Goal: Information Seeking & Learning: Learn about a topic

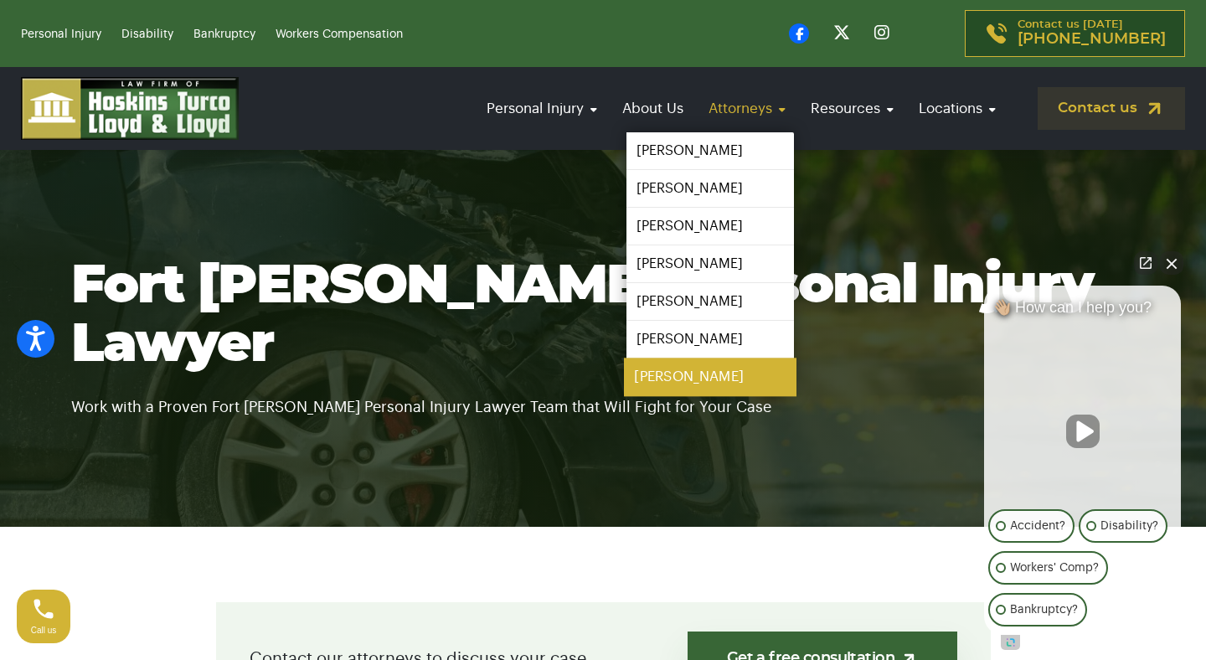
click at [686, 374] on link "[PERSON_NAME]" at bounding box center [710, 377] width 172 height 38
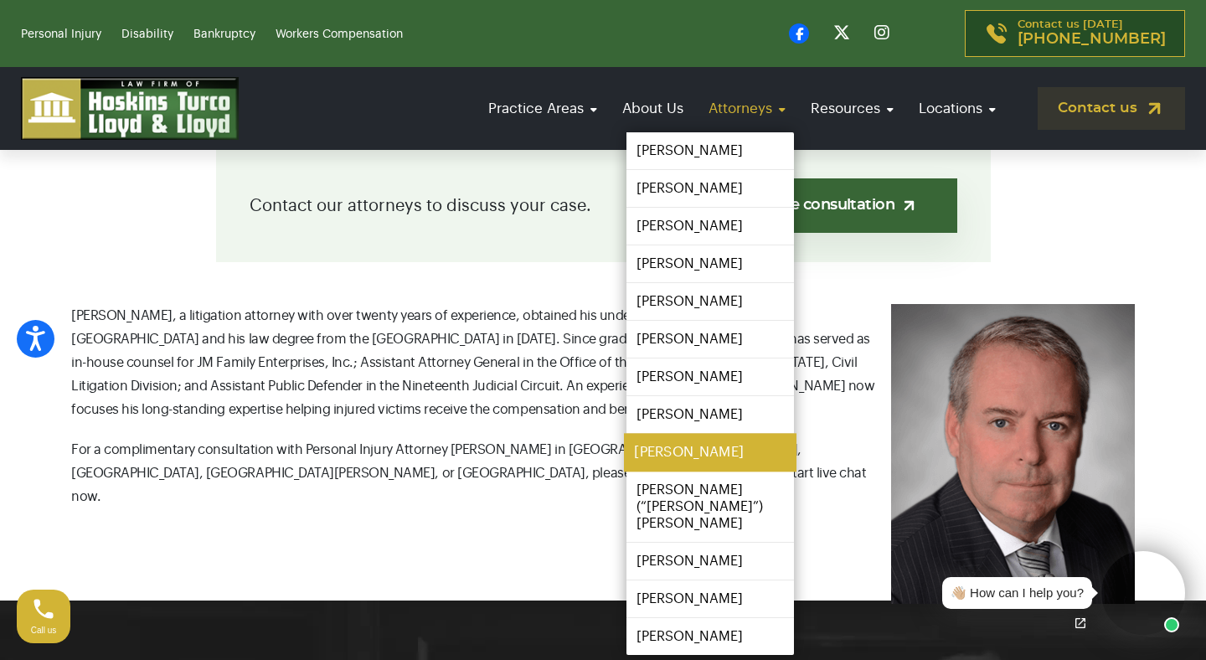
scroll to position [470, 0]
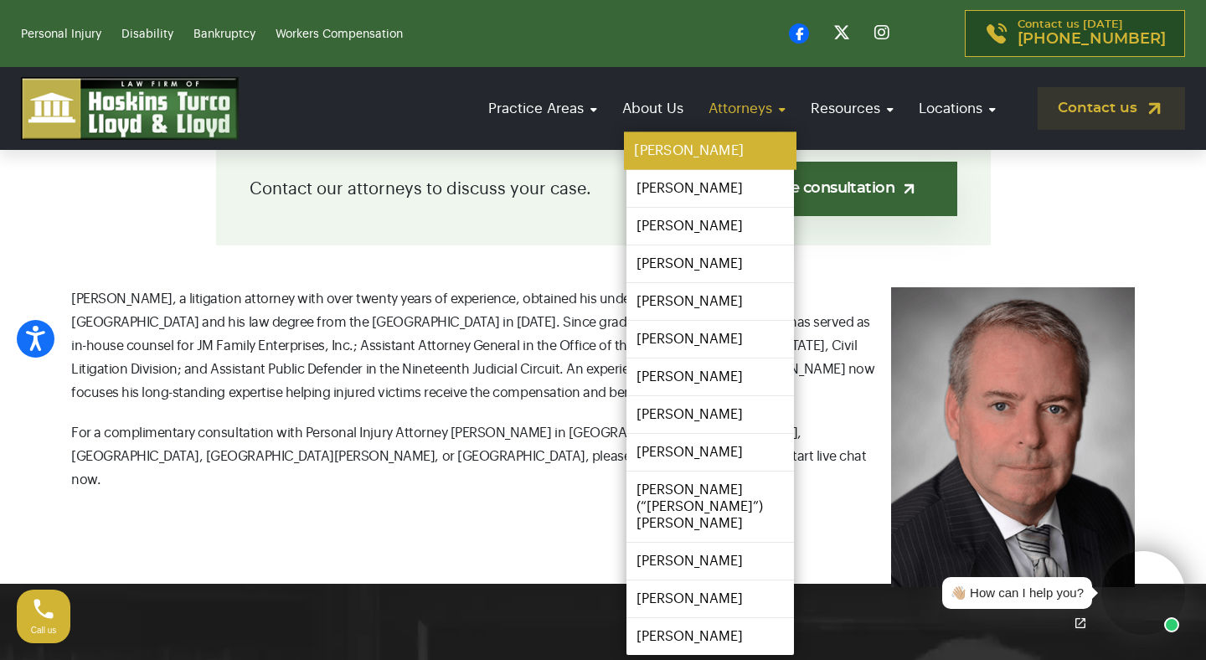
click at [726, 151] on link "[PERSON_NAME]" at bounding box center [710, 151] width 172 height 38
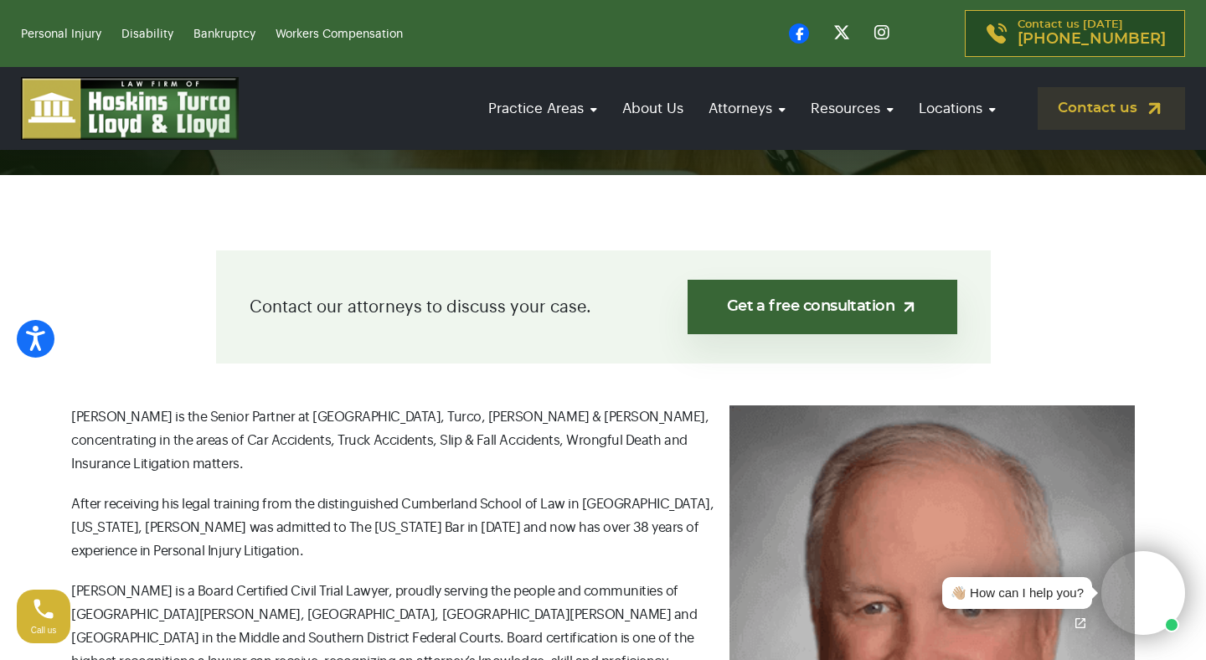
scroll to position [267, 0]
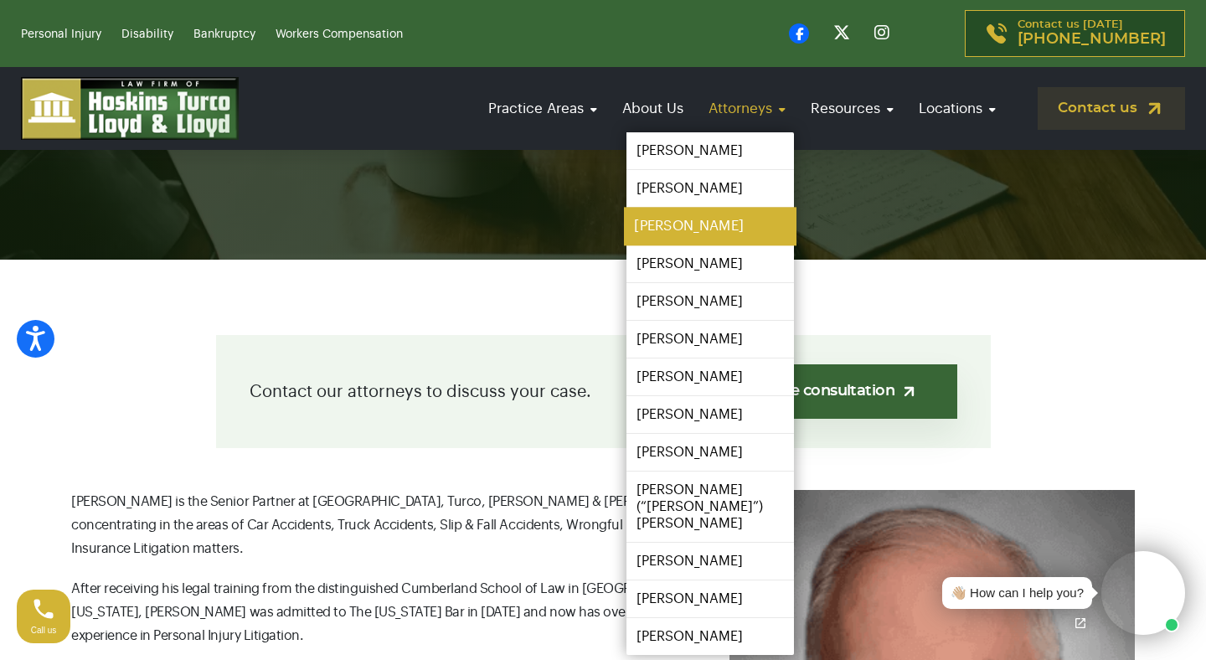
click at [706, 239] on link "[PERSON_NAME]" at bounding box center [710, 227] width 172 height 38
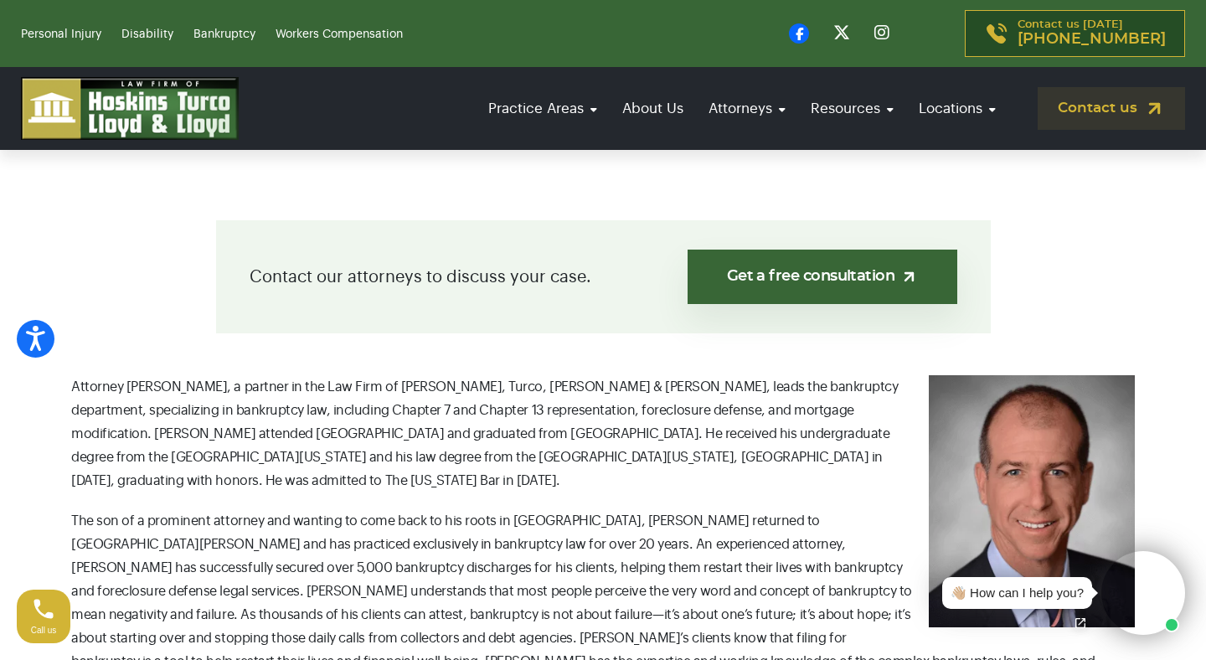
scroll to position [304, 0]
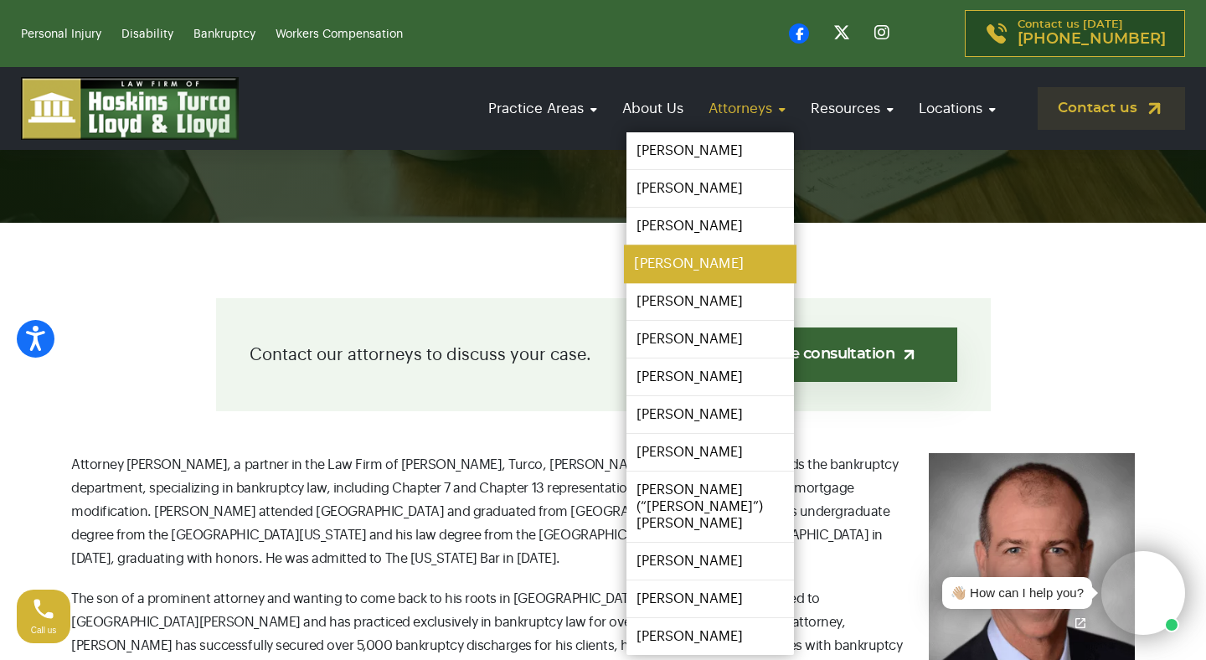
click at [717, 265] on link "[PERSON_NAME]" at bounding box center [710, 264] width 172 height 38
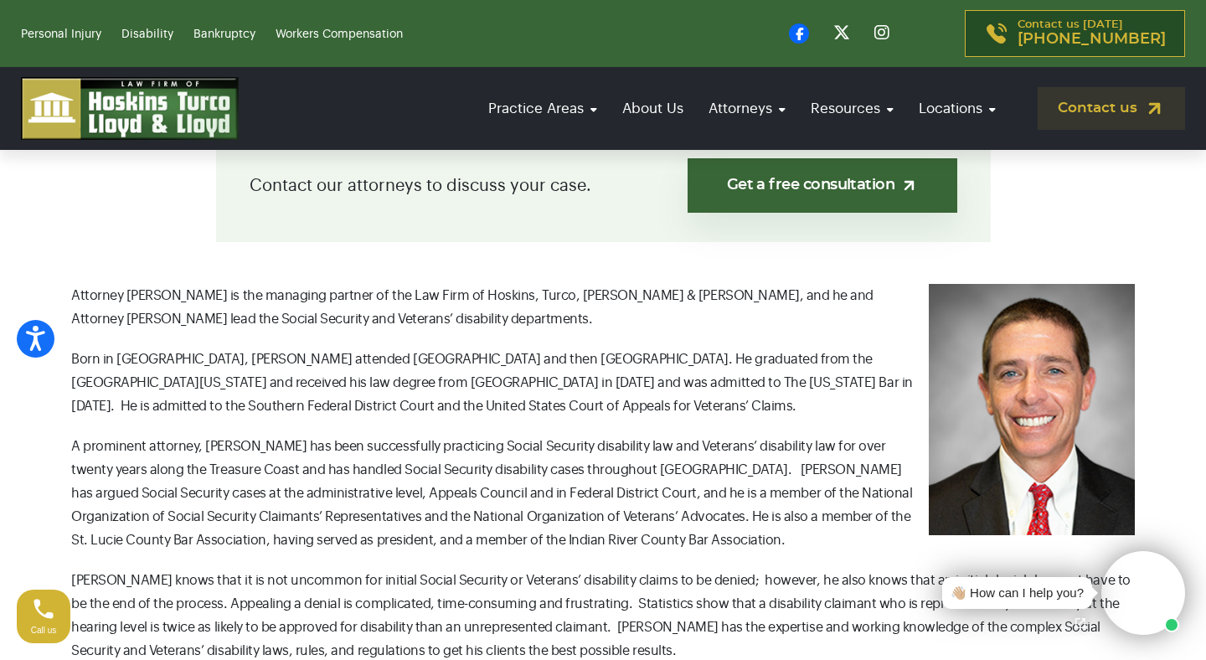
scroll to position [481, 0]
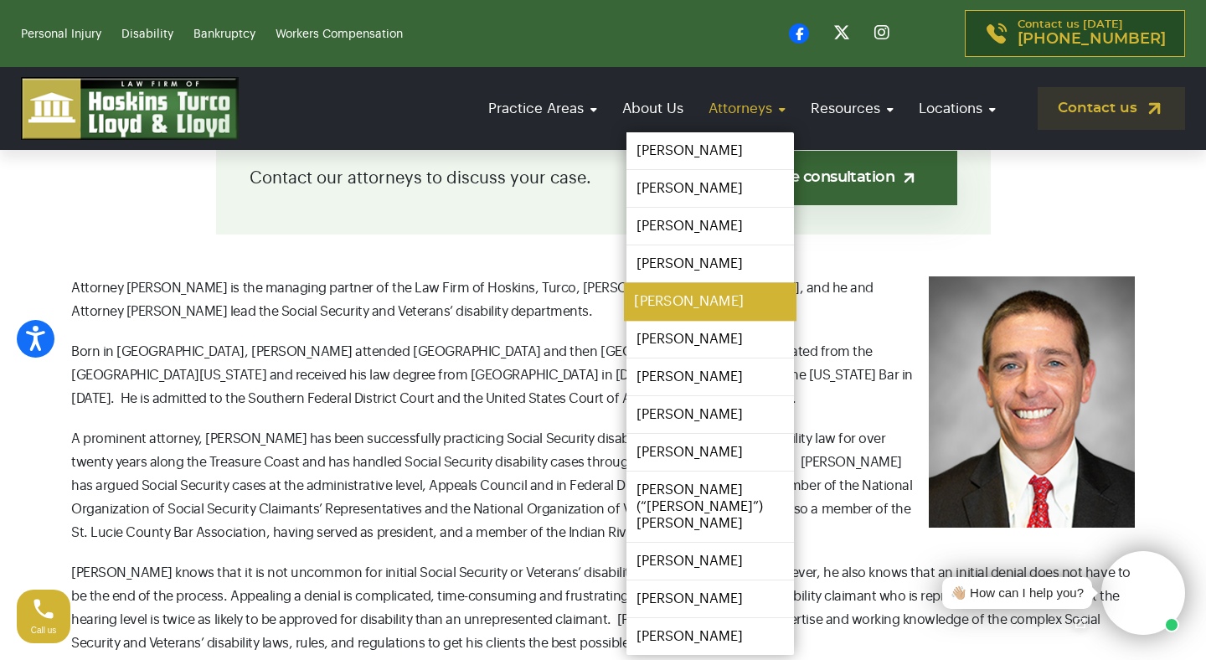
click at [713, 312] on link "[PERSON_NAME]" at bounding box center [710, 302] width 172 height 38
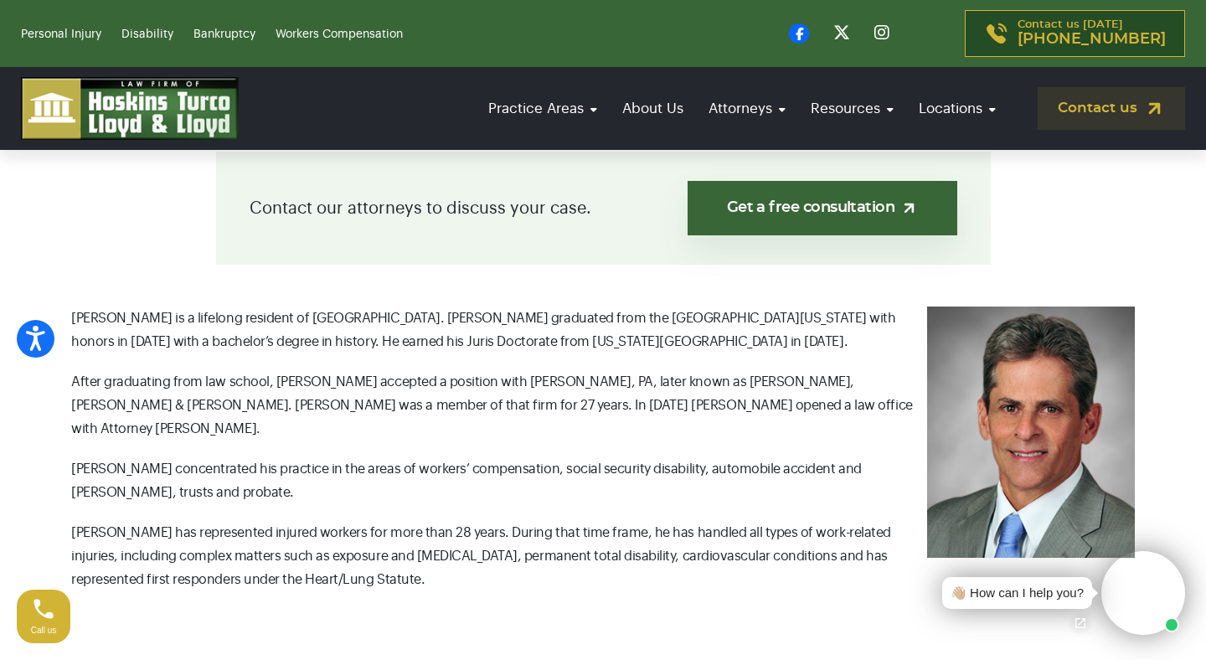
scroll to position [486, 0]
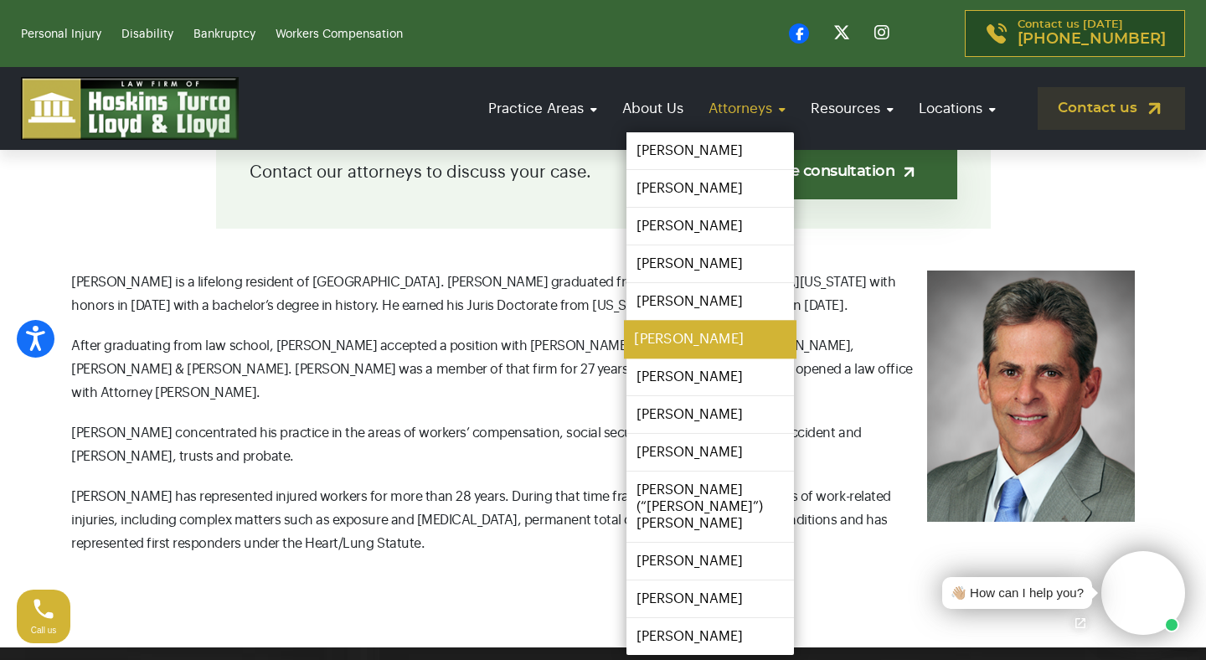
click at [692, 332] on link "[PERSON_NAME]" at bounding box center [710, 340] width 172 height 38
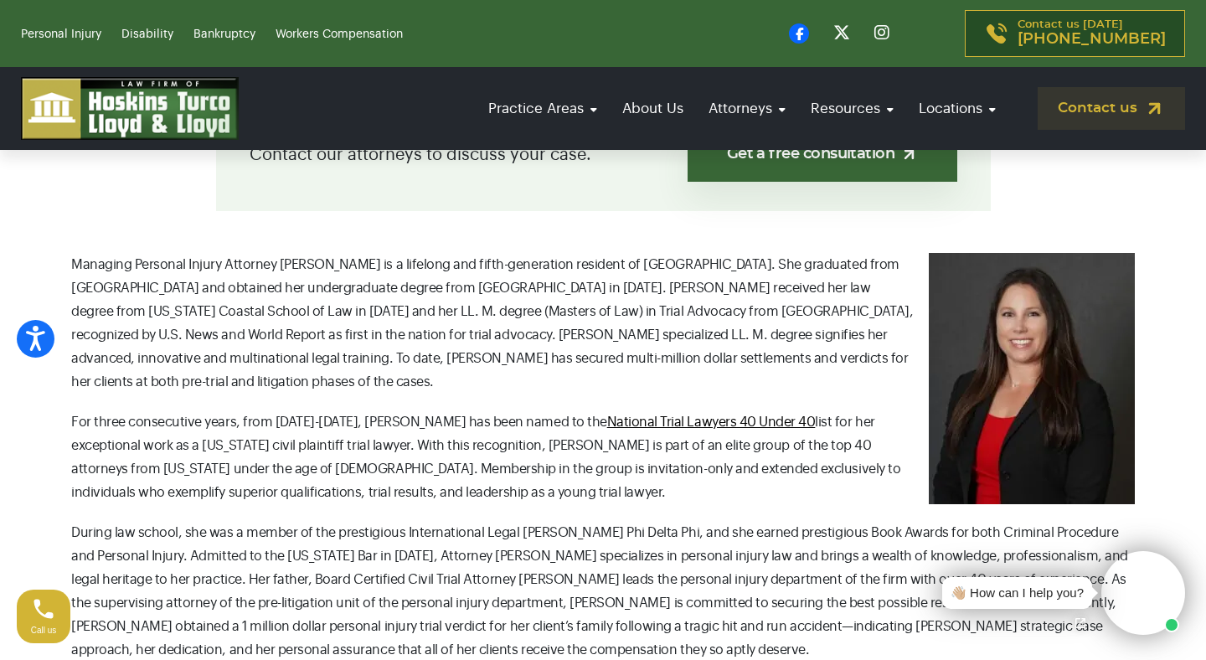
scroll to position [461, 0]
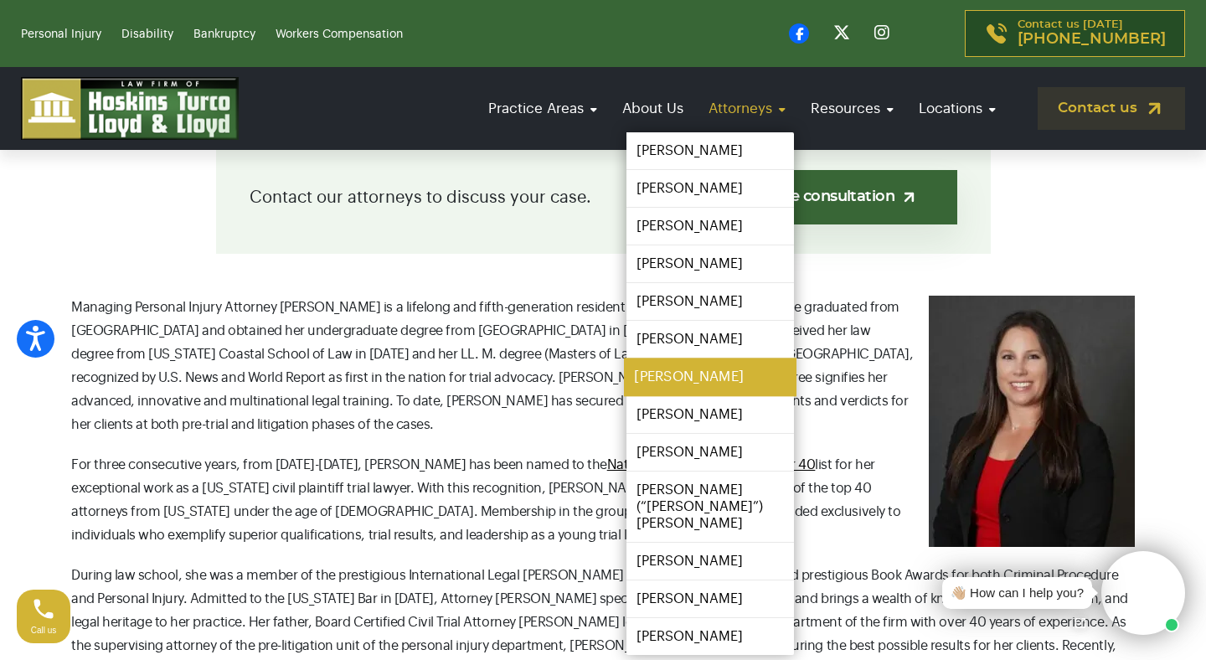
click at [687, 378] on link "[PERSON_NAME]" at bounding box center [710, 377] width 172 height 38
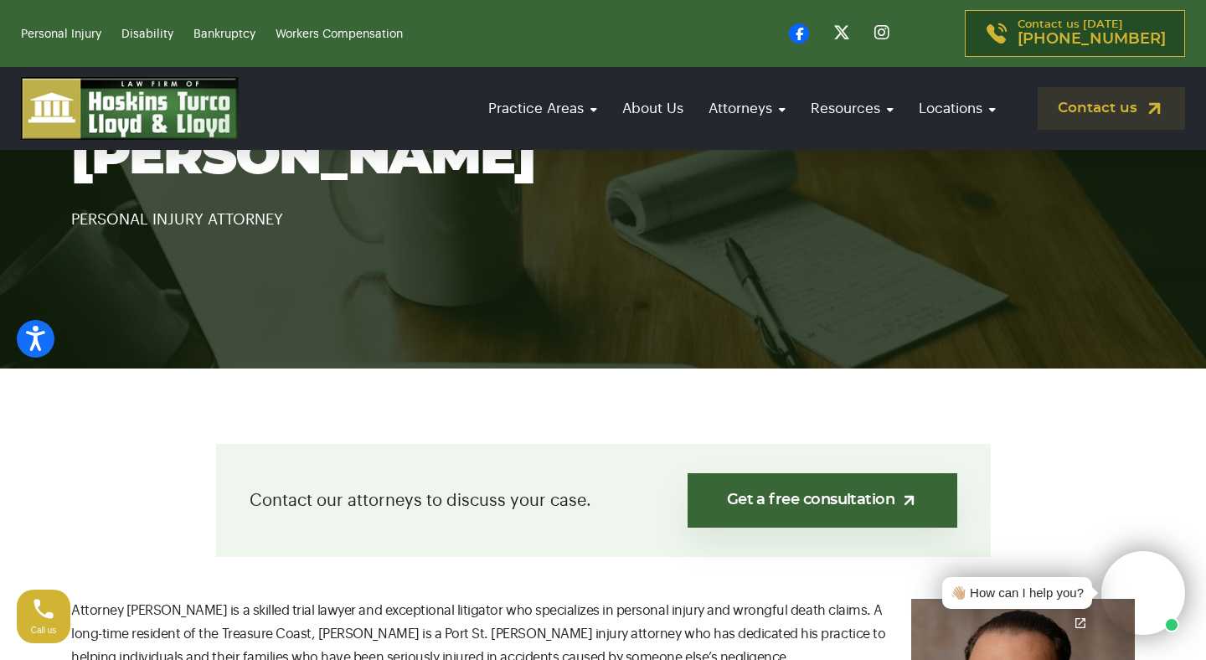
scroll to position [436, 0]
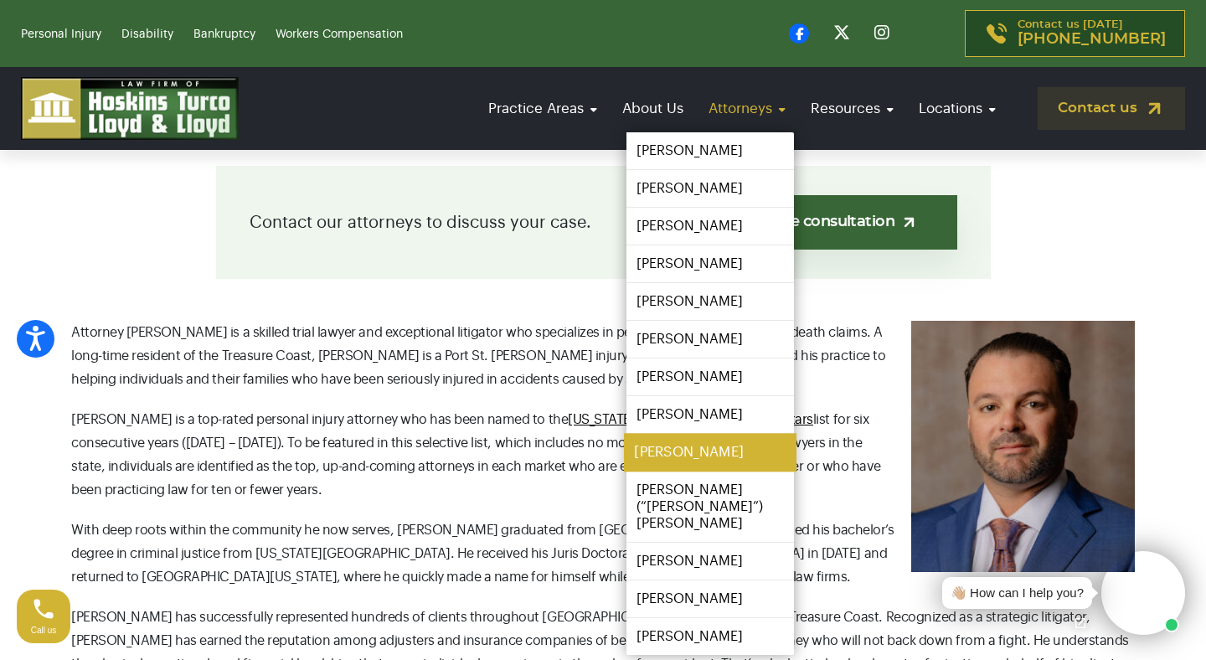
click at [693, 455] on link "[PERSON_NAME]" at bounding box center [710, 453] width 172 height 38
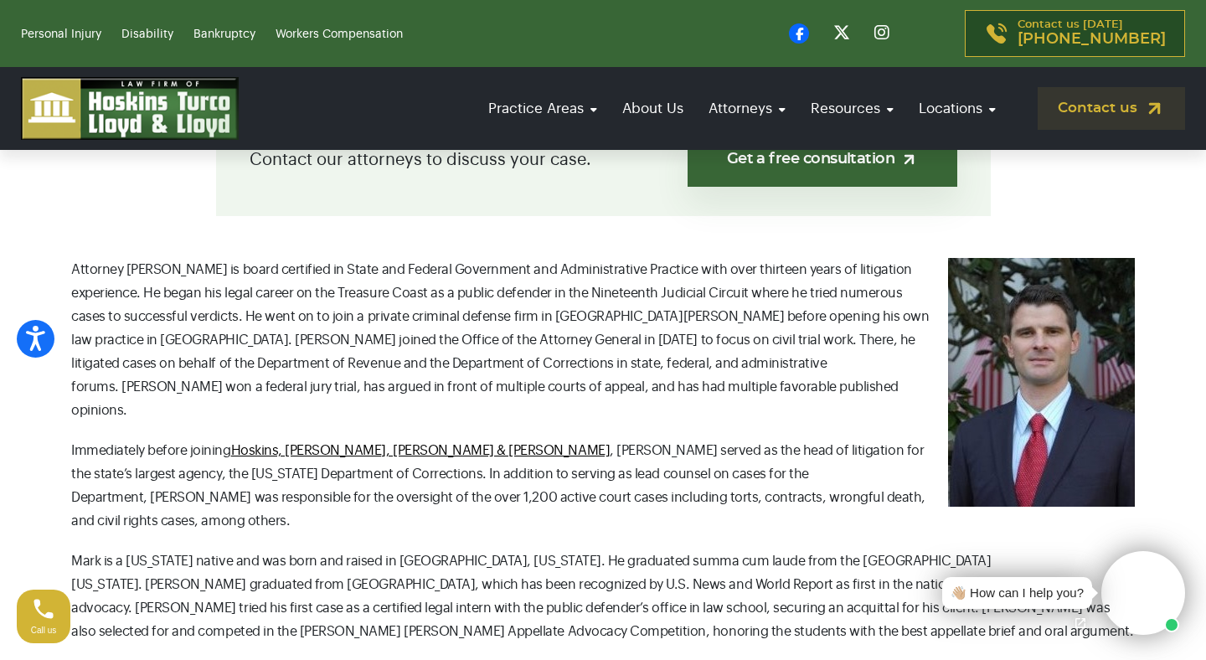
scroll to position [500, 0]
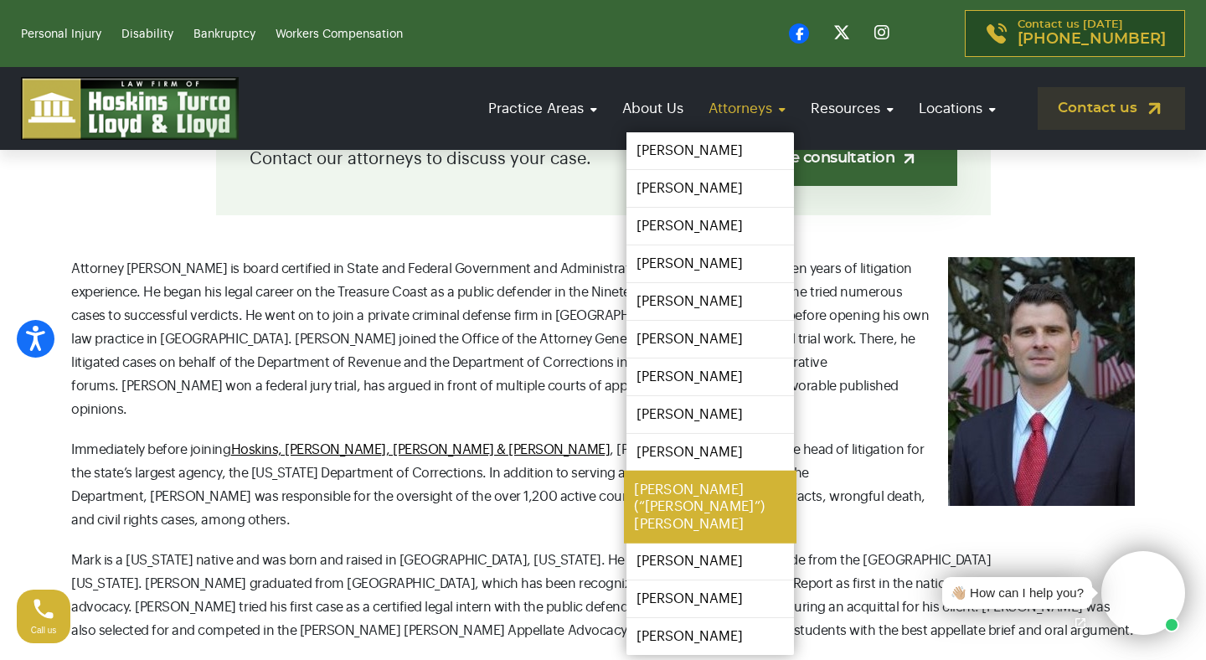
click at [688, 488] on link "[PERSON_NAME] (“[PERSON_NAME]”) [PERSON_NAME]" at bounding box center [710, 507] width 172 height 73
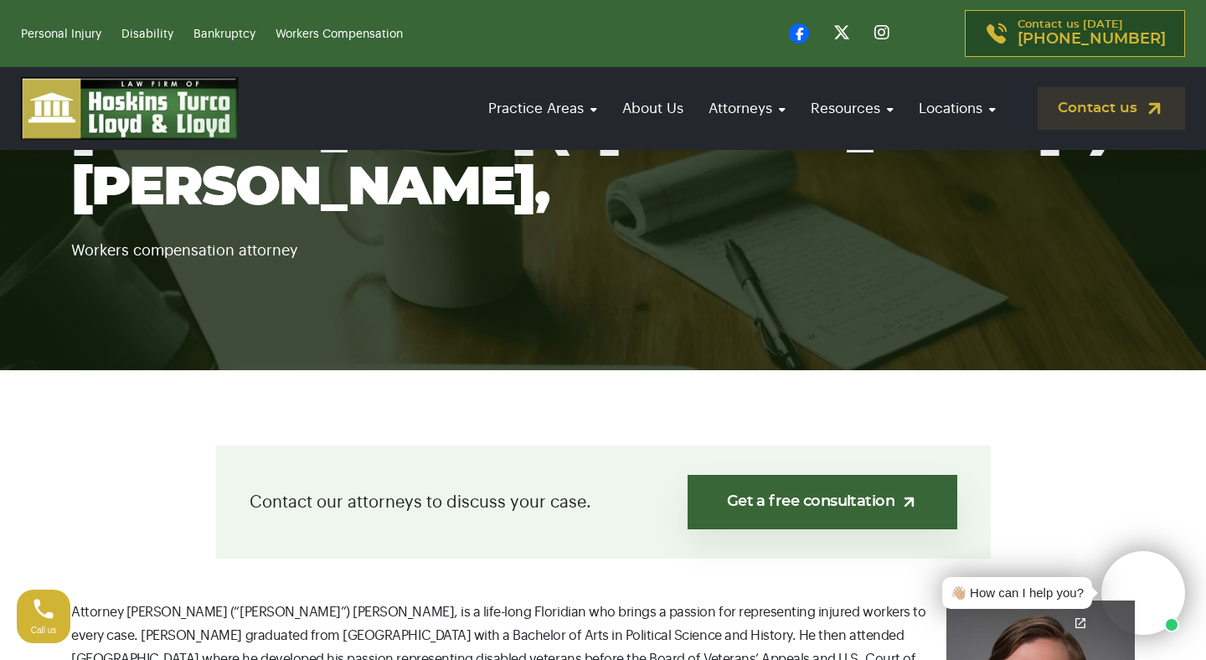
scroll to position [397, 0]
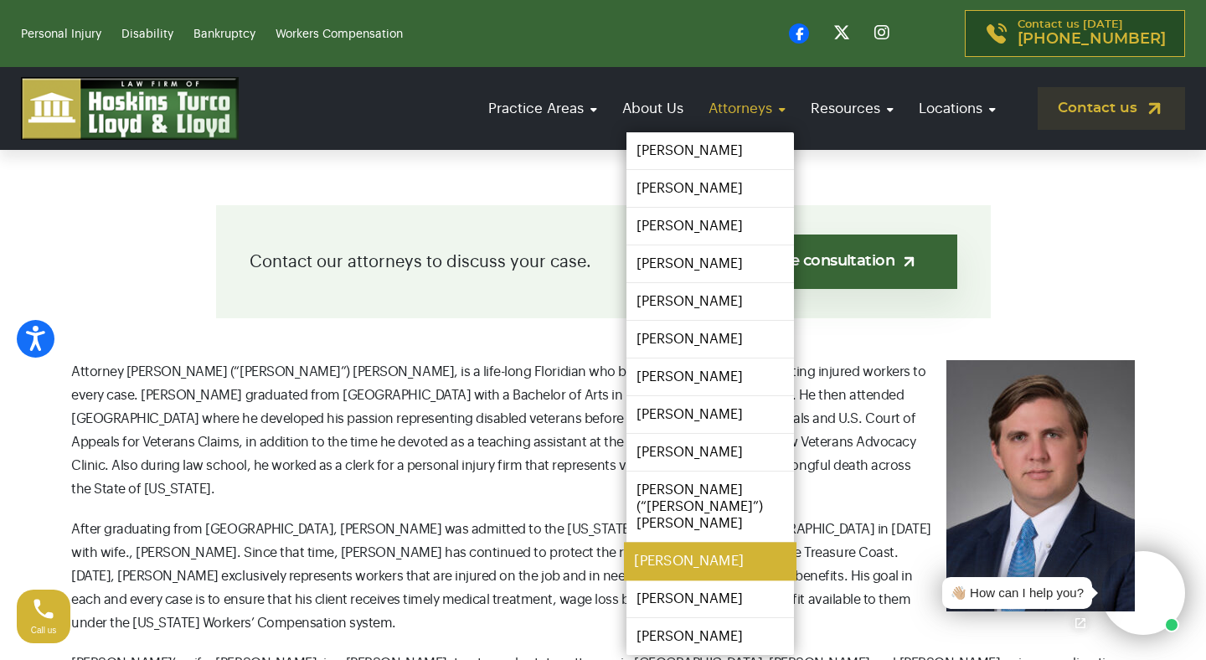
click at [693, 543] on link "[PERSON_NAME]" at bounding box center [710, 562] width 172 height 38
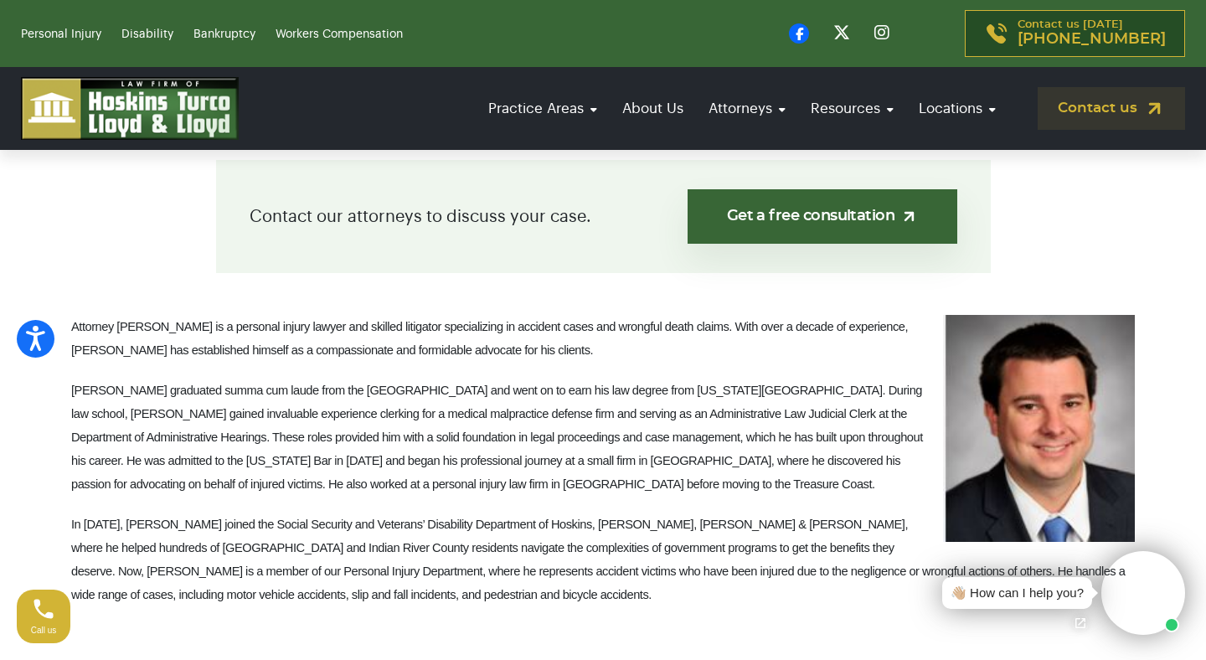
scroll to position [441, 0]
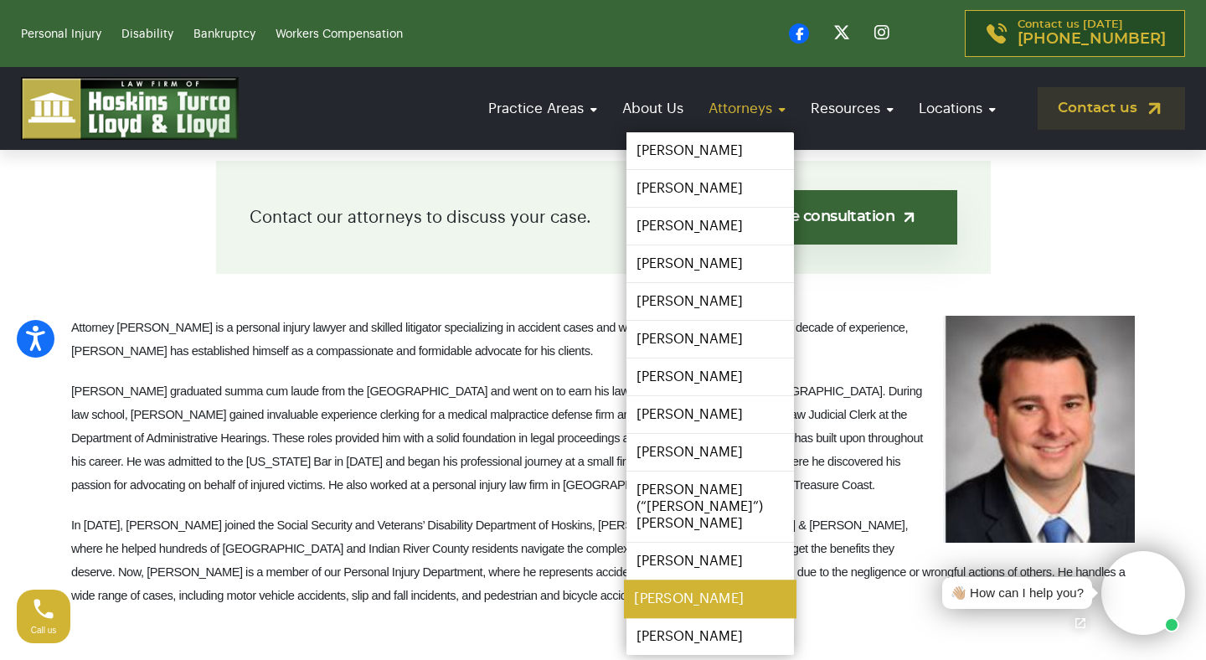
click at [673, 580] on link "[PERSON_NAME]" at bounding box center [710, 599] width 172 height 38
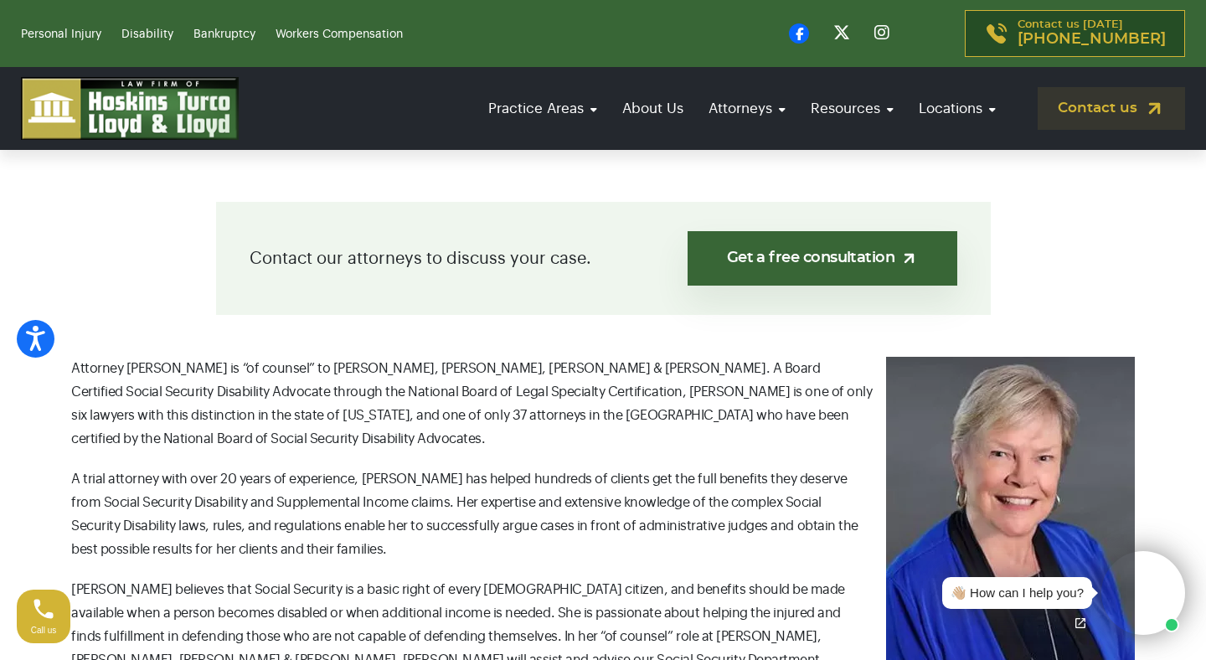
scroll to position [527, 0]
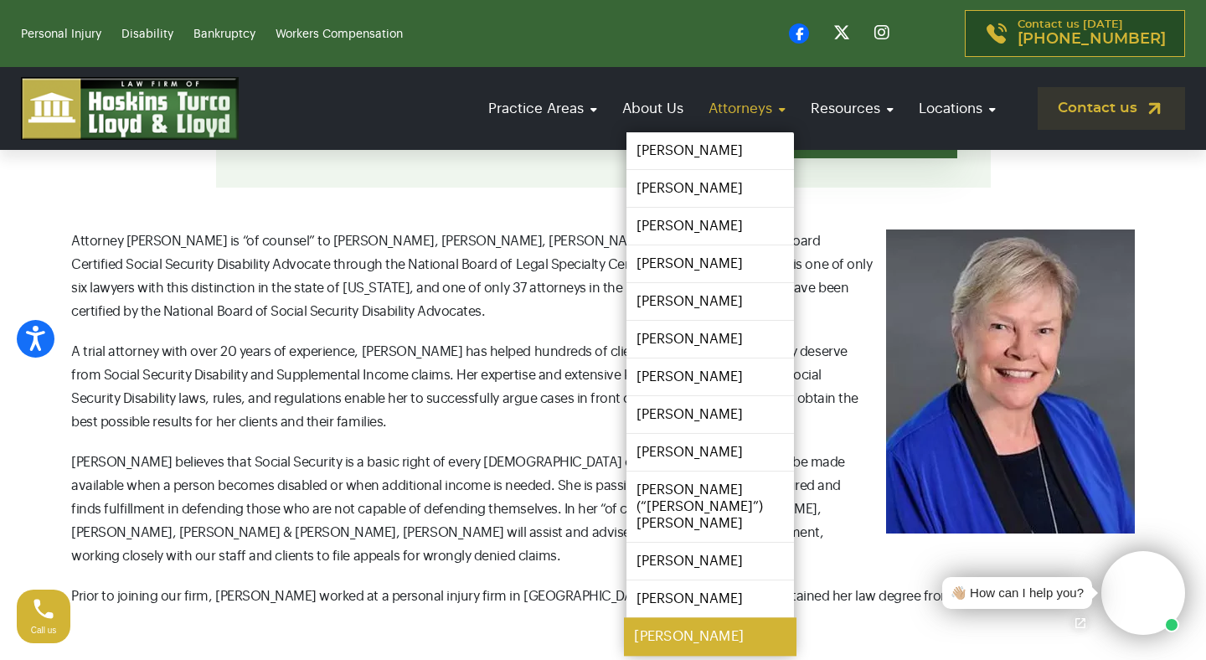
click at [676, 618] on link "[PERSON_NAME]" at bounding box center [710, 637] width 172 height 38
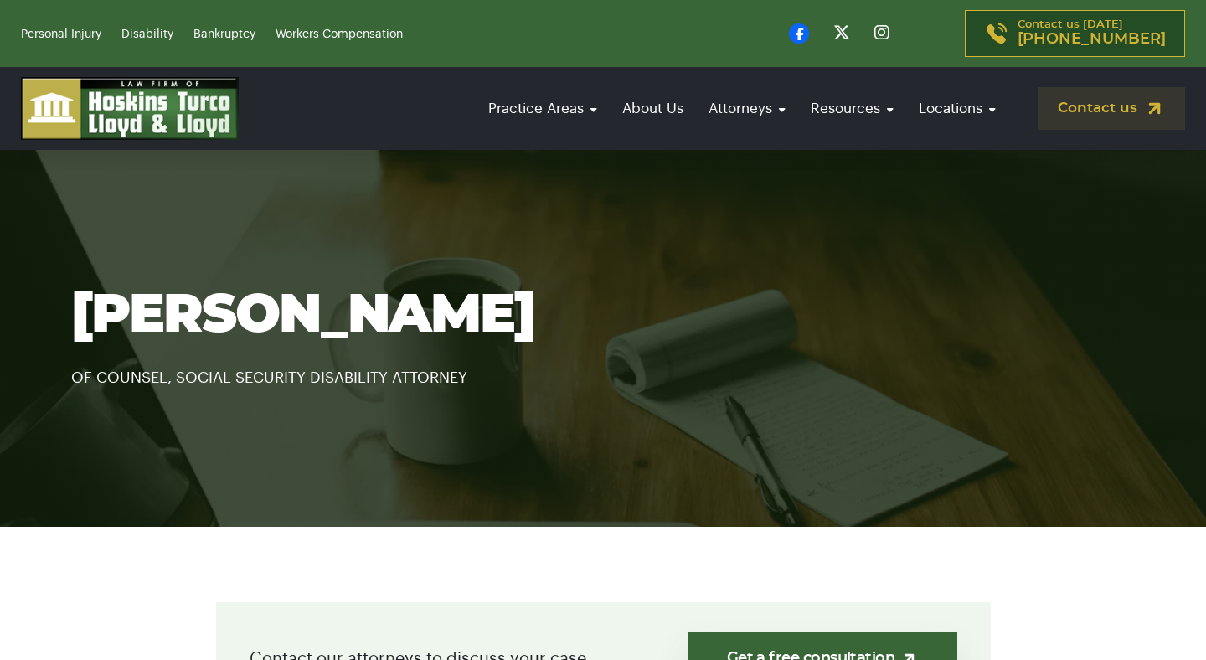
scroll to position [555, 0]
